Goal: Book appointment/travel/reservation

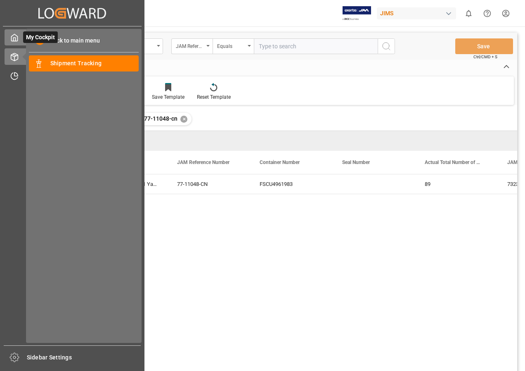
click at [16, 40] on icon at bounding box center [14, 37] width 8 height 8
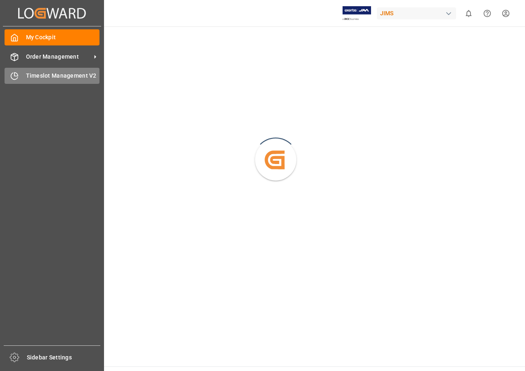
click at [57, 75] on span "Timeslot Management V2" at bounding box center [63, 75] width 74 height 9
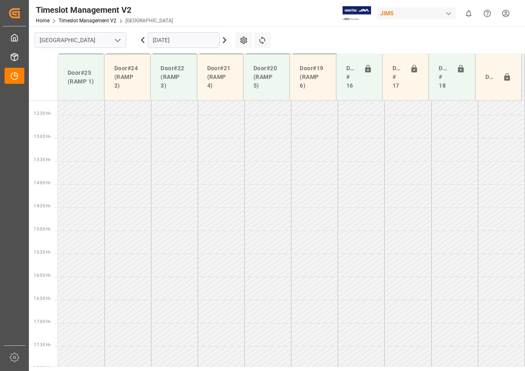
scroll to position [567, 0]
click at [222, 43] on icon at bounding box center [225, 40] width 10 height 10
click at [171, 44] on input "[DATE]" at bounding box center [184, 40] width 72 height 16
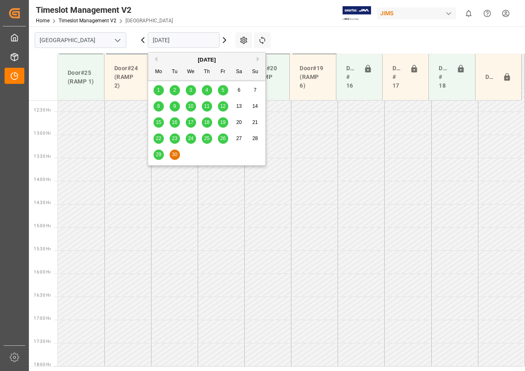
click at [251, 61] on div "[DATE]" at bounding box center [206, 60] width 117 height 8
click at [257, 59] on div "[DATE]" at bounding box center [206, 60] width 117 height 8
click at [259, 58] on button "Next Month" at bounding box center [259, 59] width 5 height 5
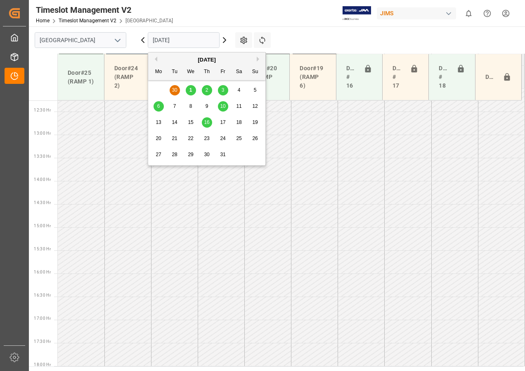
click at [222, 88] on span "3" at bounding box center [223, 90] width 3 height 6
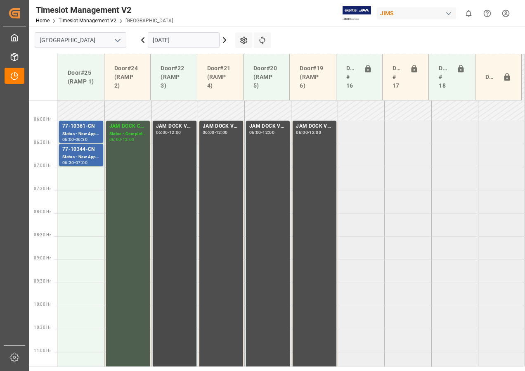
scroll to position [229, 0]
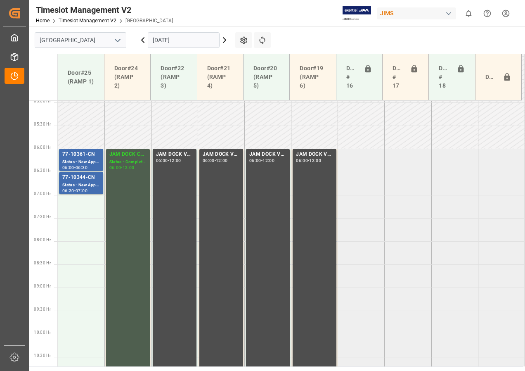
click at [175, 42] on input "[DATE]" at bounding box center [184, 40] width 72 height 16
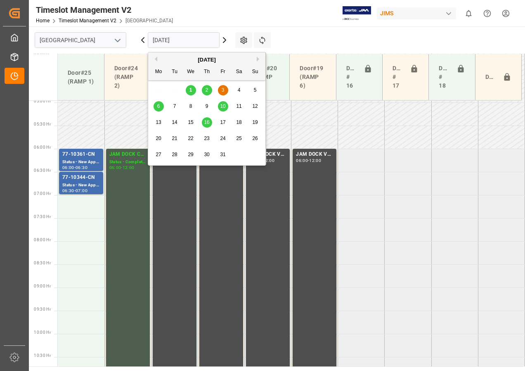
click at [207, 88] on span "2" at bounding box center [207, 90] width 3 height 6
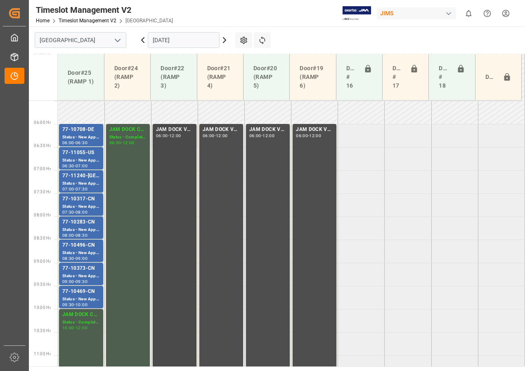
scroll to position [233, 0]
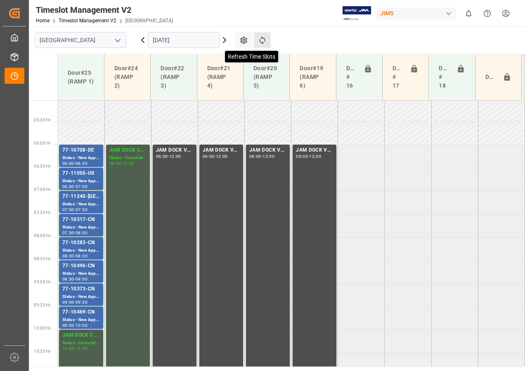
click at [261, 42] on icon at bounding box center [262, 40] width 6 height 8
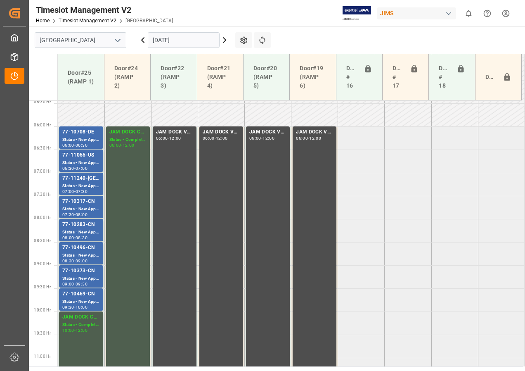
scroll to position [237, 0]
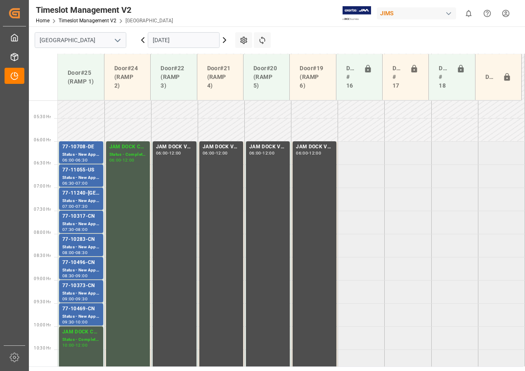
click at [190, 43] on input "[DATE]" at bounding box center [184, 40] width 72 height 16
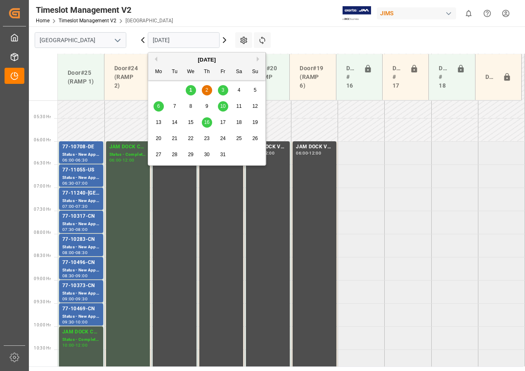
click at [157, 105] on span "6" at bounding box center [158, 106] width 3 height 6
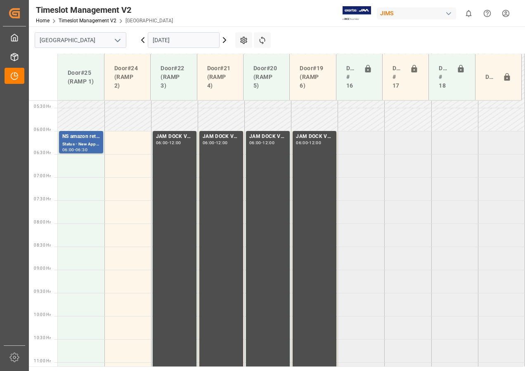
scroll to position [195, 0]
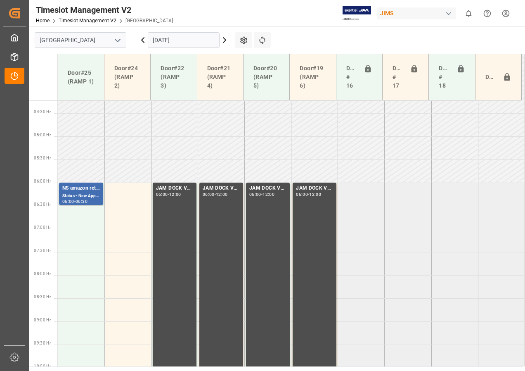
click at [165, 40] on input "[DATE]" at bounding box center [184, 40] width 72 height 16
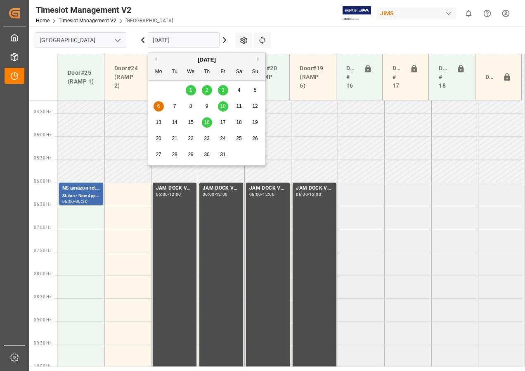
click at [223, 105] on span "10" at bounding box center [222, 106] width 5 height 6
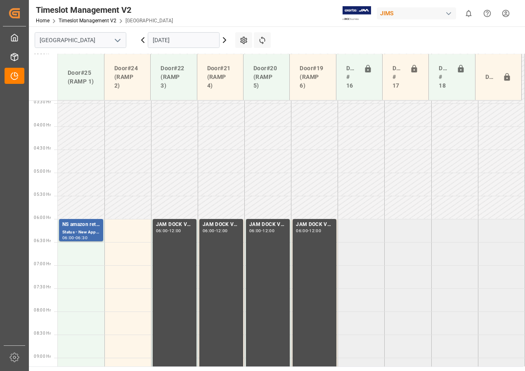
scroll to position [154, 0]
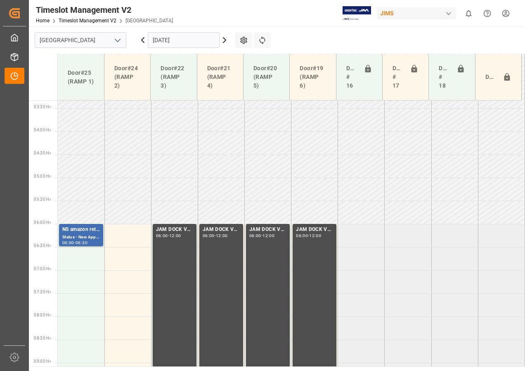
click at [172, 45] on input "[DATE]" at bounding box center [184, 40] width 72 height 16
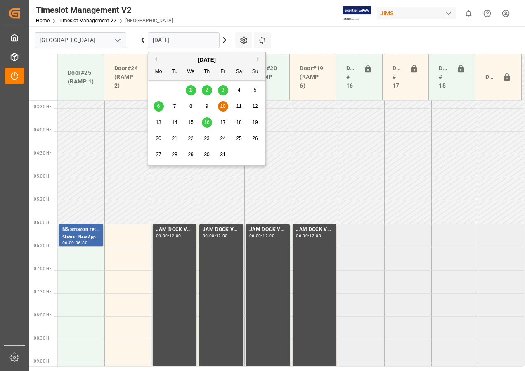
click at [208, 90] on span "2" at bounding box center [207, 90] width 3 height 6
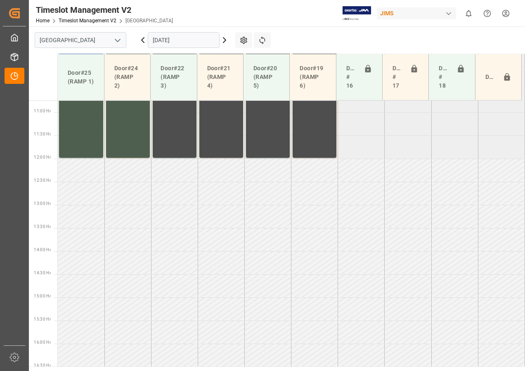
scroll to position [567, 0]
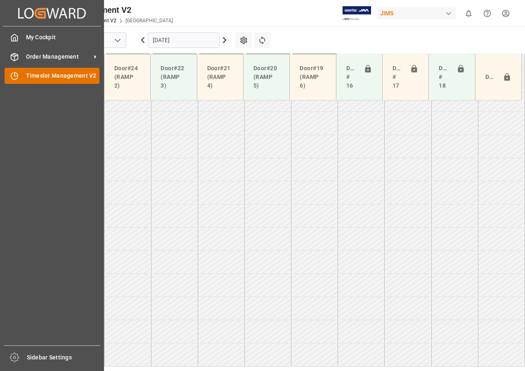
click at [48, 75] on span "Timeslot Management V2" at bounding box center [63, 75] width 74 height 9
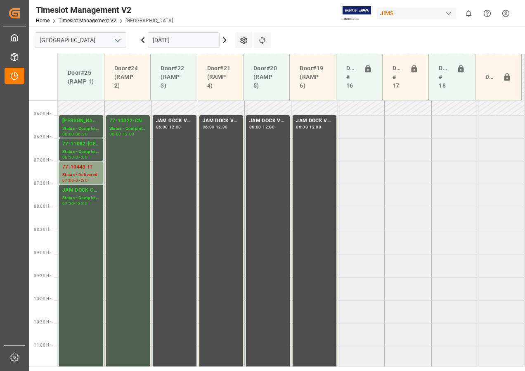
scroll to position [180, 0]
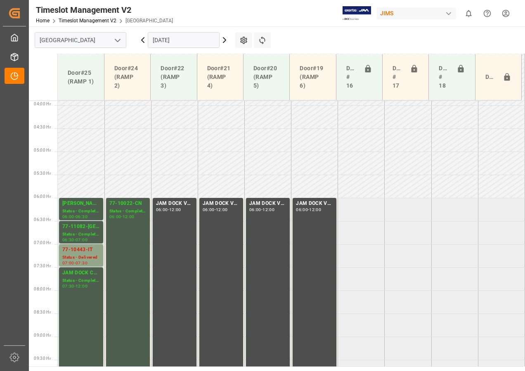
click at [226, 41] on icon at bounding box center [225, 40] width 10 height 10
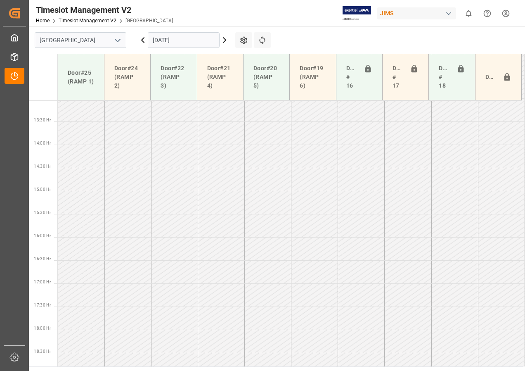
scroll to position [613, 0]
click at [225, 40] on icon at bounding box center [225, 40] width 10 height 10
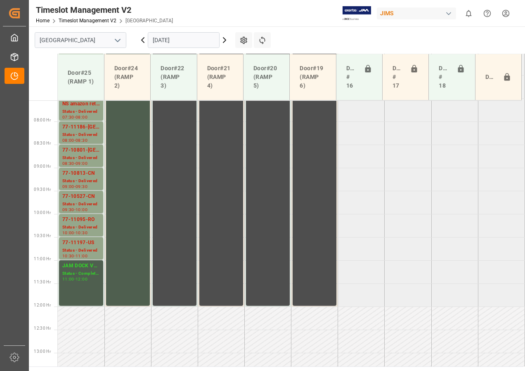
scroll to position [340, 0]
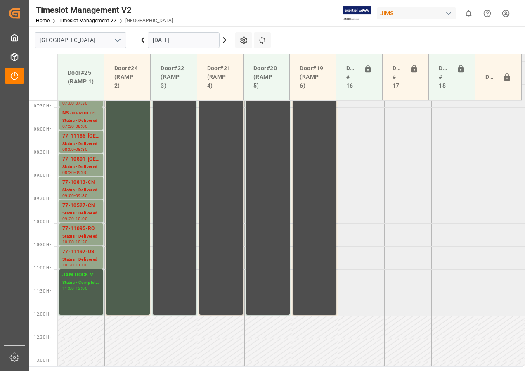
click at [222, 38] on icon at bounding box center [225, 40] width 10 height 10
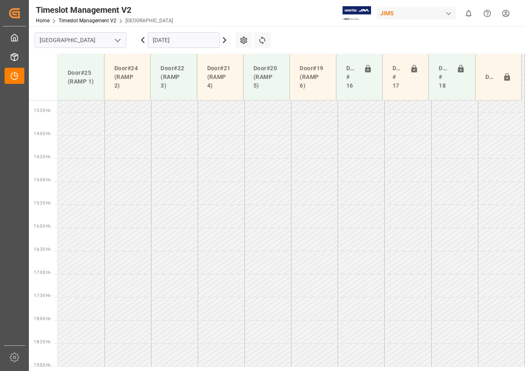
scroll to position [613, 0]
click at [226, 39] on icon at bounding box center [225, 40] width 10 height 10
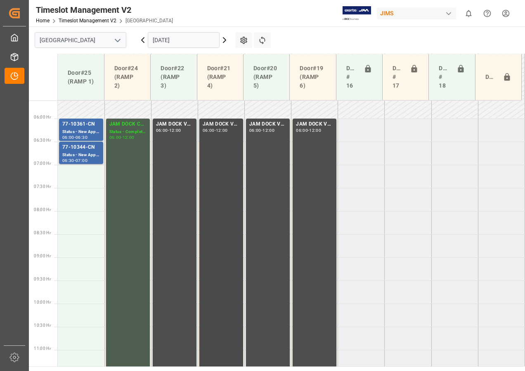
scroll to position [241, 0]
